Goal: Information Seeking & Learning: Learn about a topic

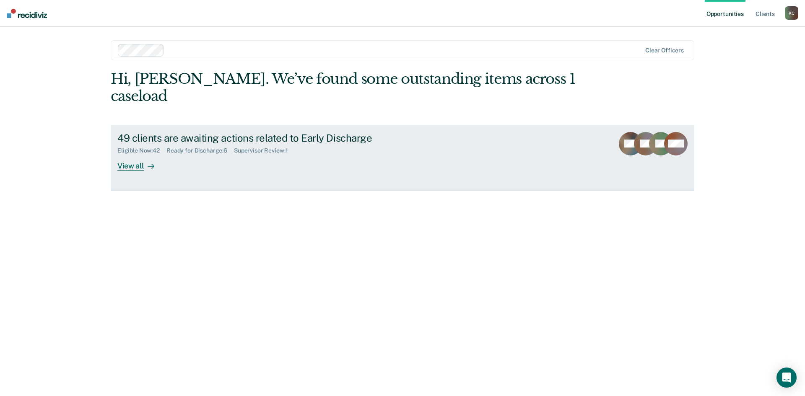
click at [125, 154] on div "View all" at bounding box center [140, 162] width 47 height 16
